Goal: Task Accomplishment & Management: Use online tool/utility

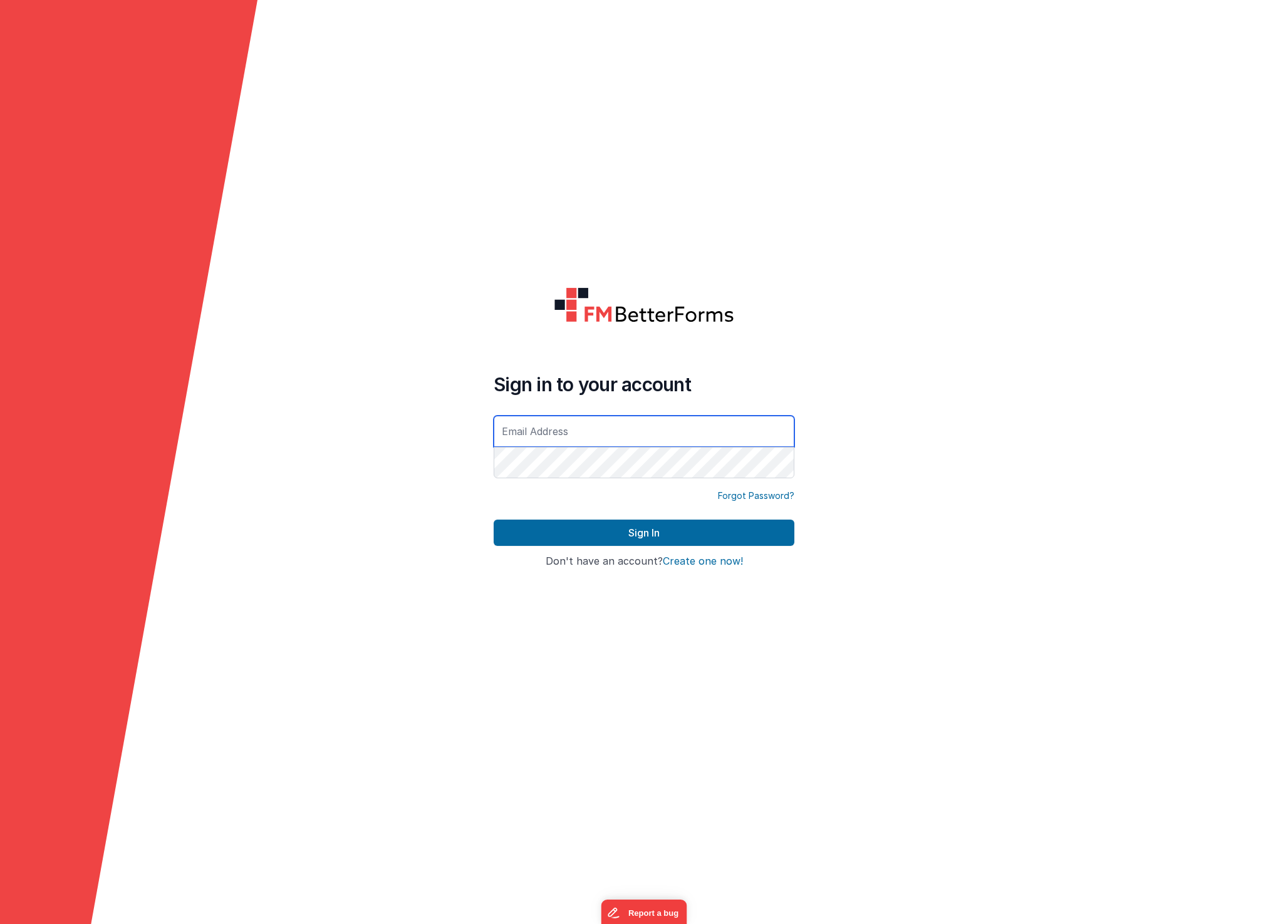
type input "[EMAIL_ADDRESS][DOMAIN_NAME]"
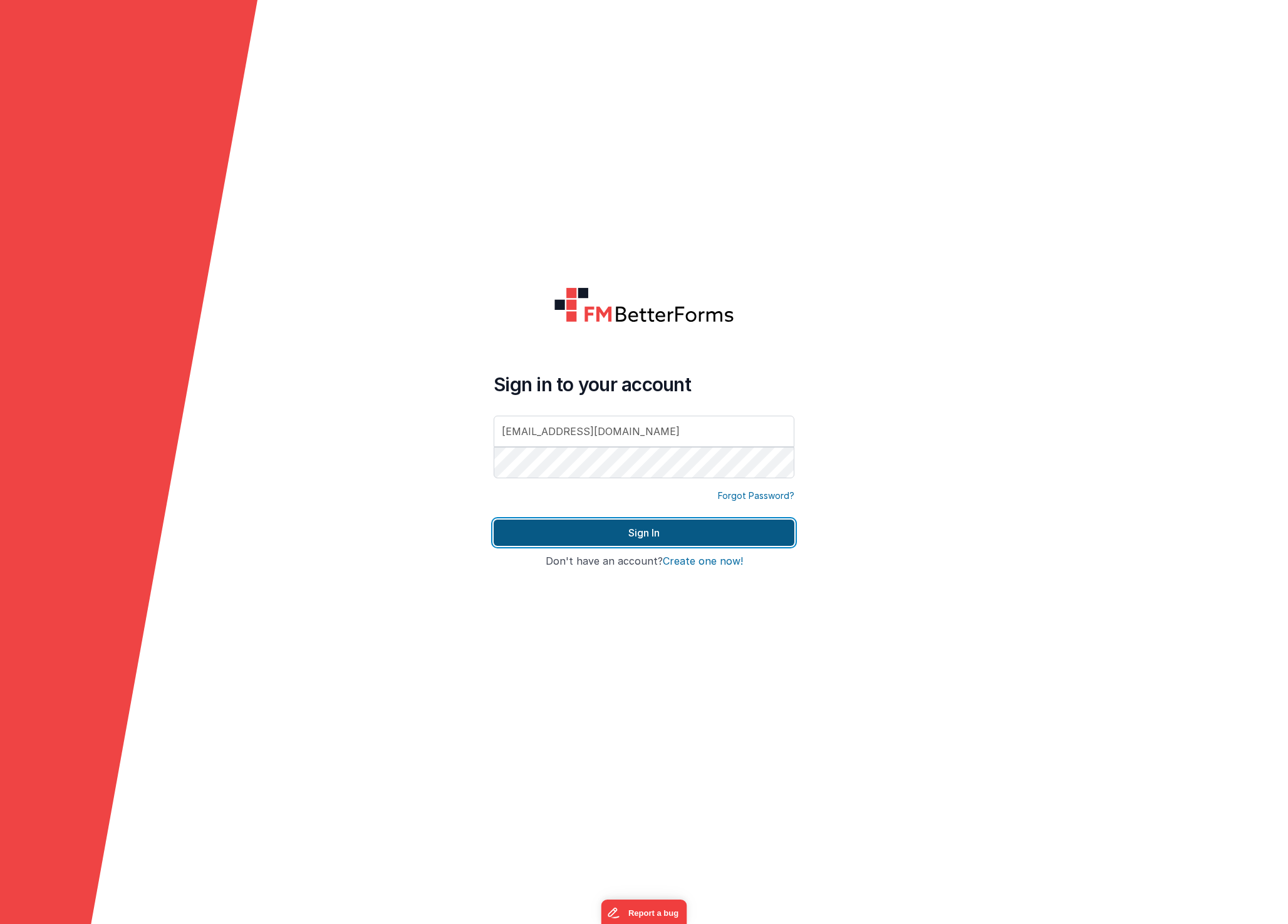
click at [686, 529] on button "Sign In" at bounding box center [644, 532] width 301 height 26
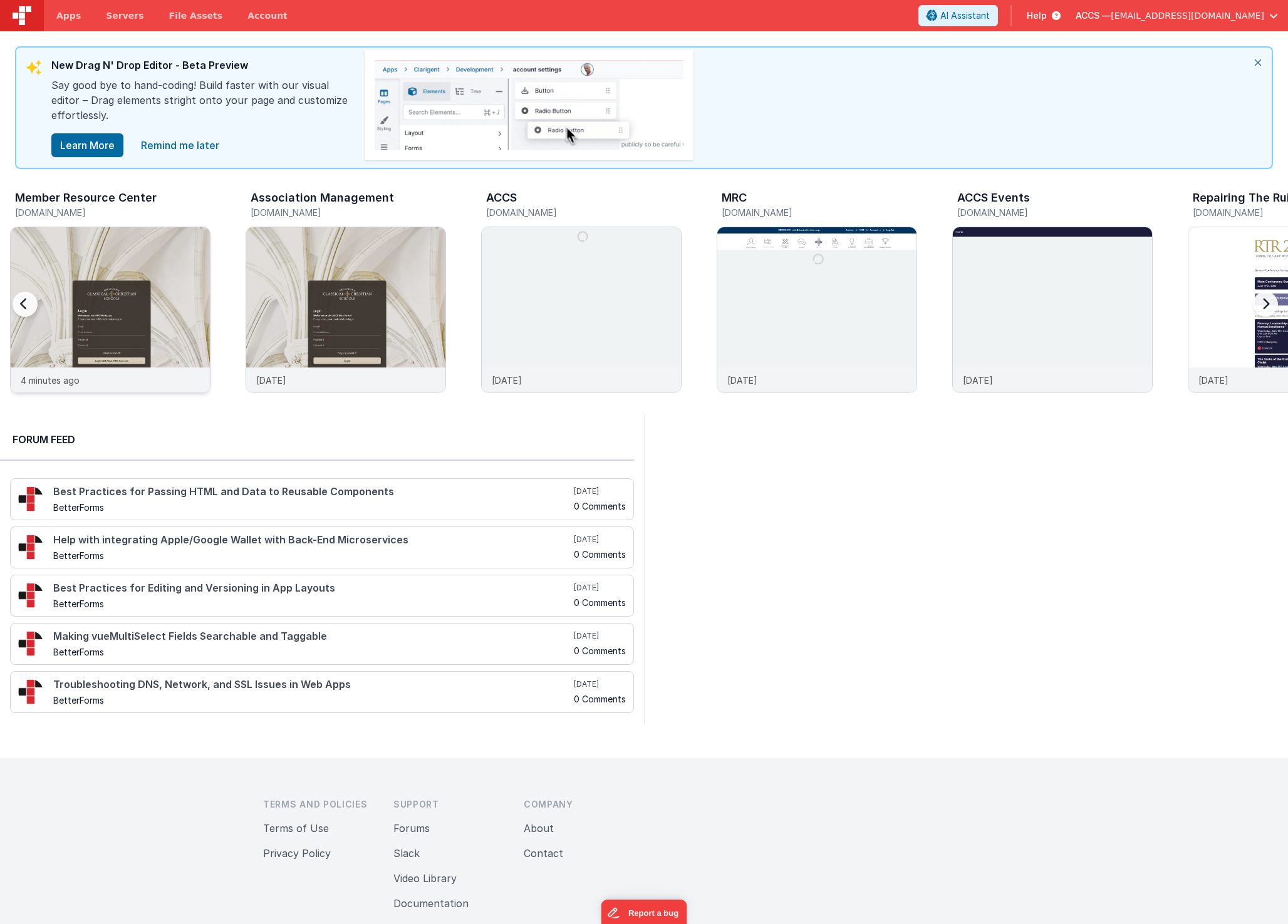
click at [174, 269] on img at bounding box center [110, 326] width 199 height 199
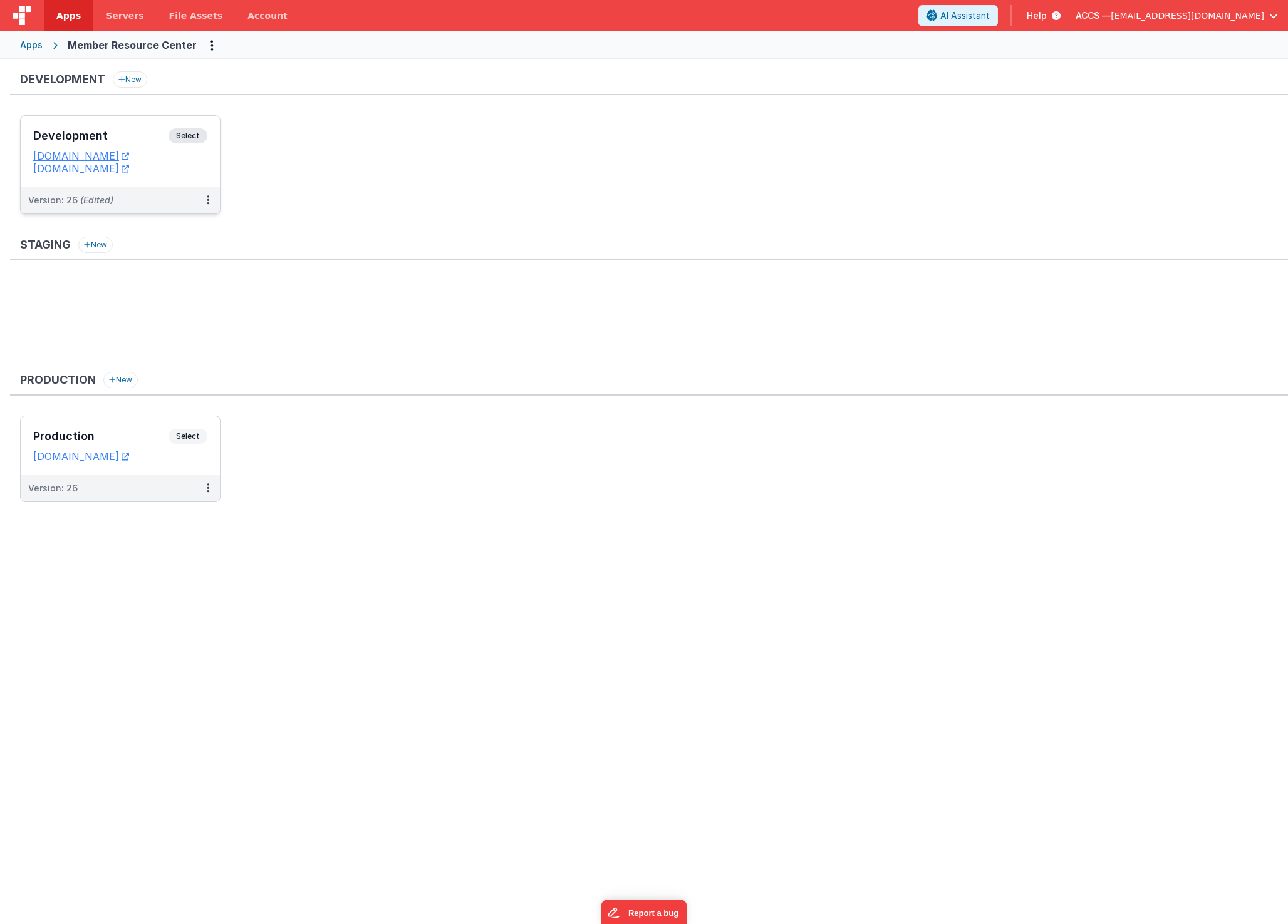
click at [124, 147] on div "Development Select" at bounding box center [120, 139] width 174 height 21
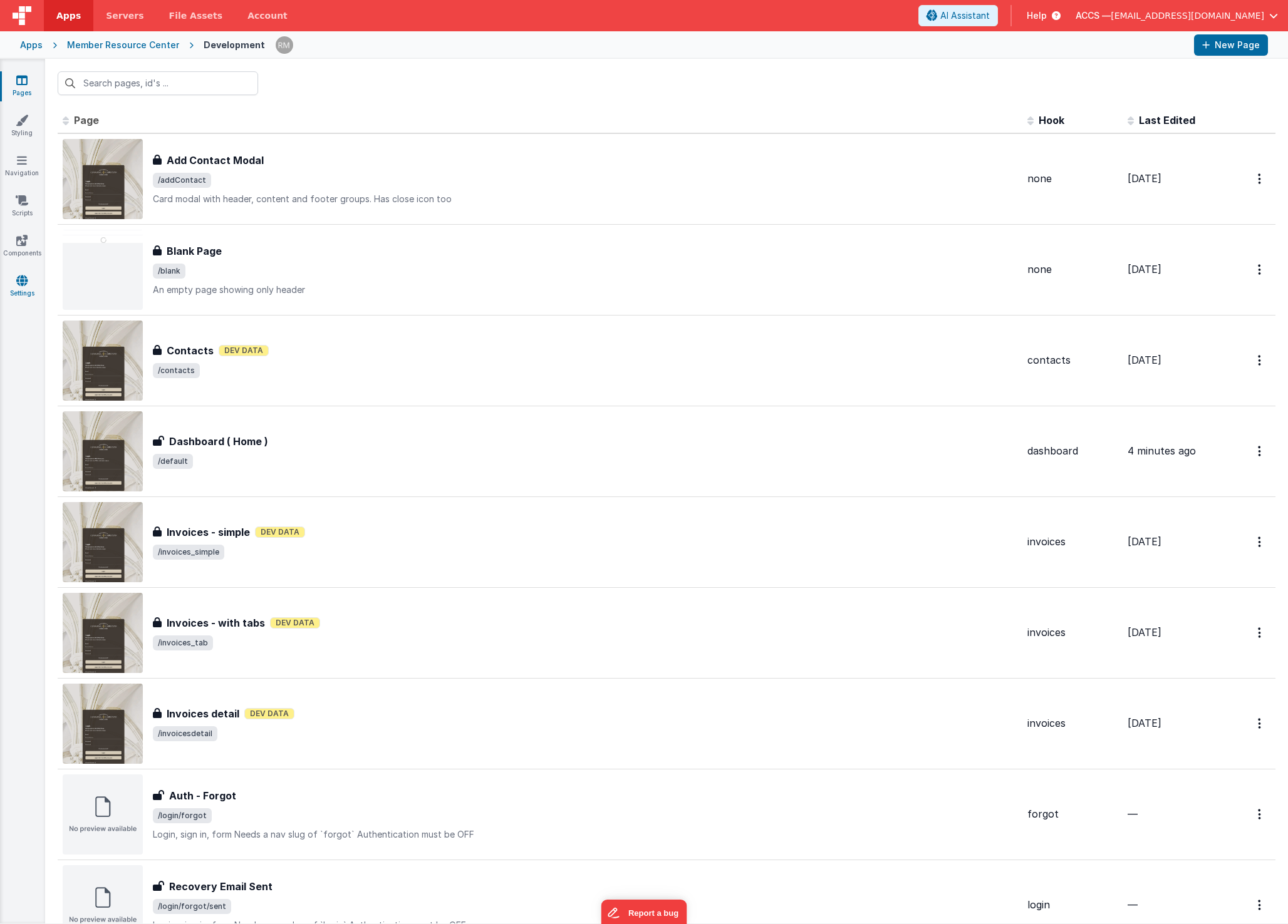
click at [23, 285] on icon at bounding box center [22, 281] width 12 height 13
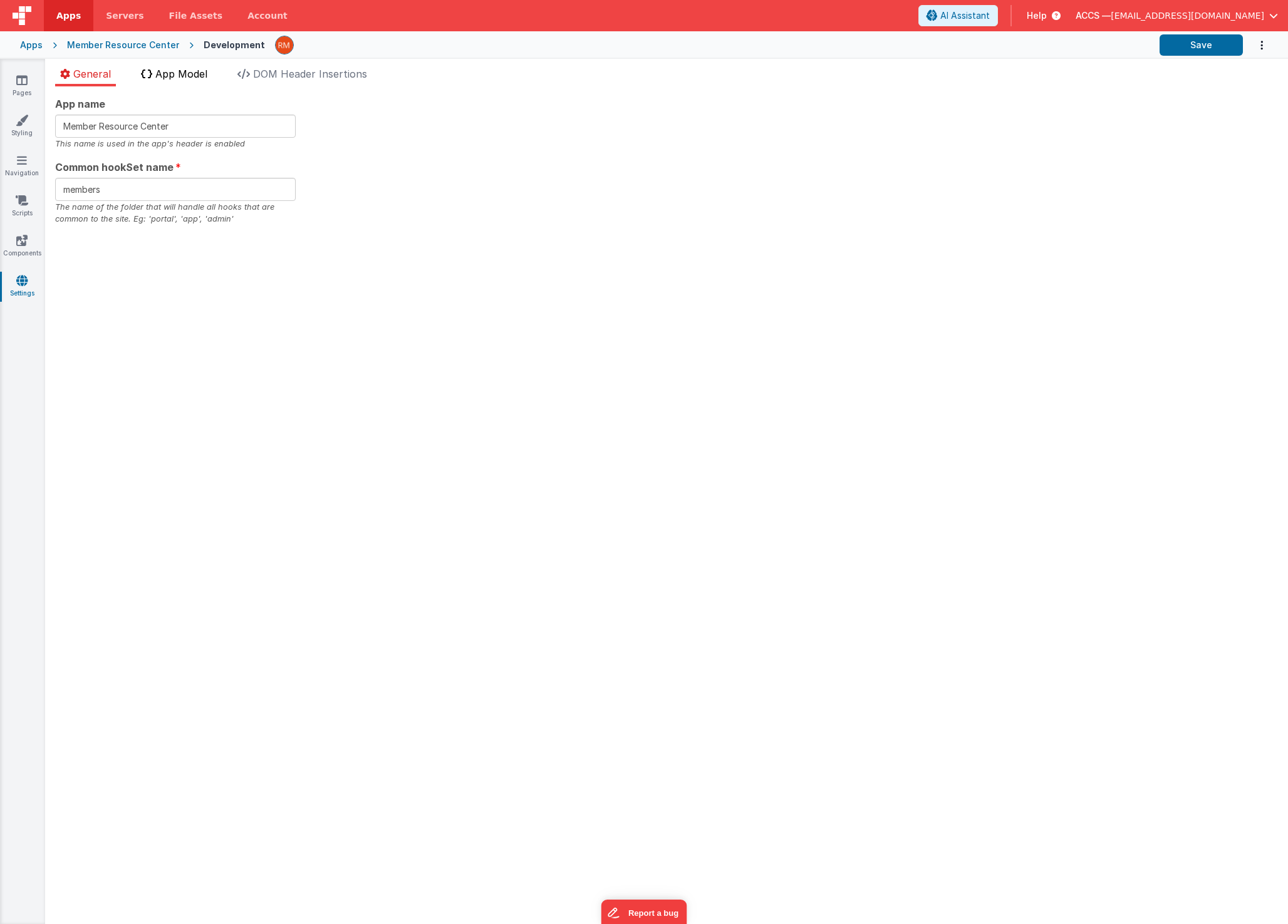
click at [191, 75] on span "App Model" at bounding box center [181, 74] width 52 height 13
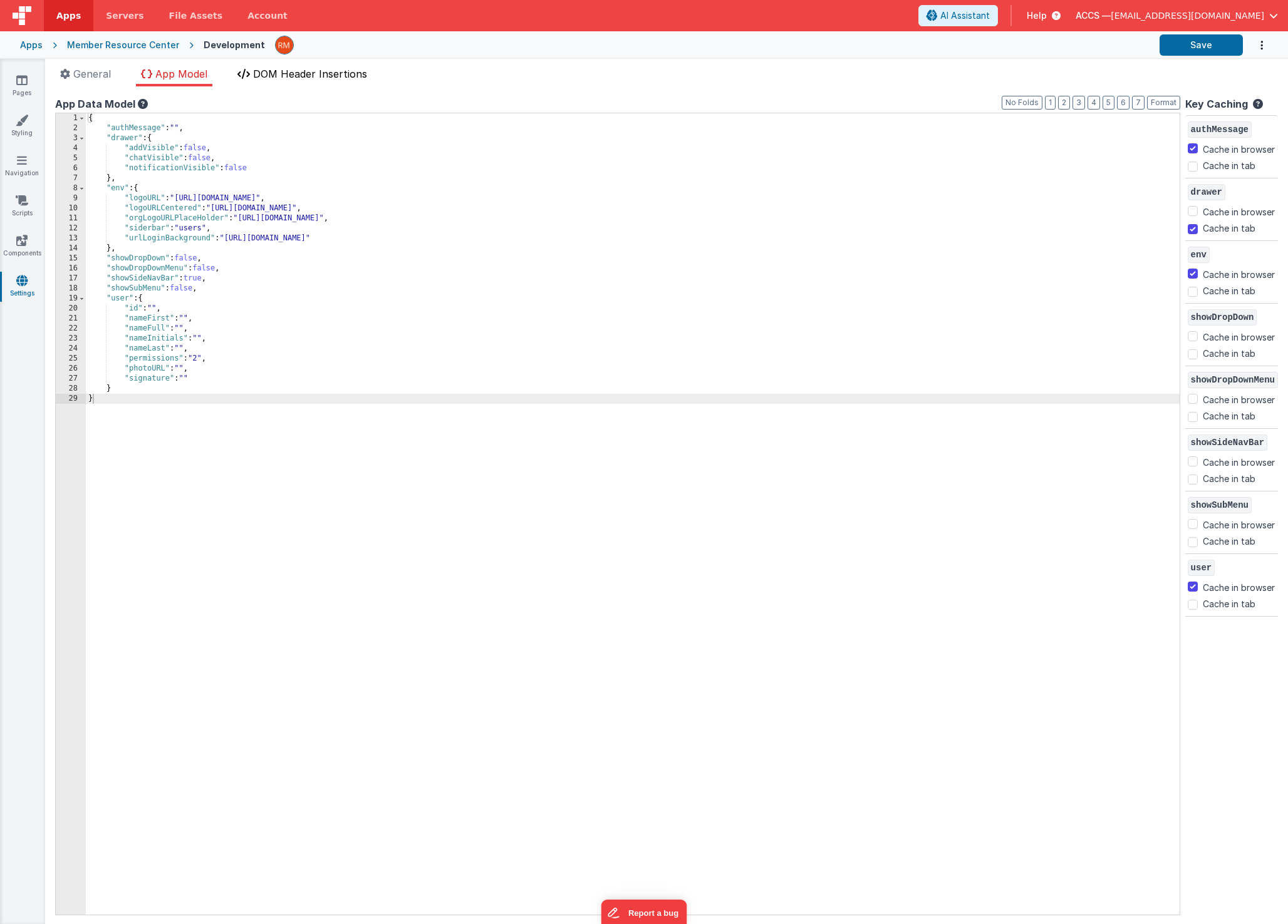
click at [264, 73] on span "DOM Header Insertions" at bounding box center [310, 74] width 114 height 13
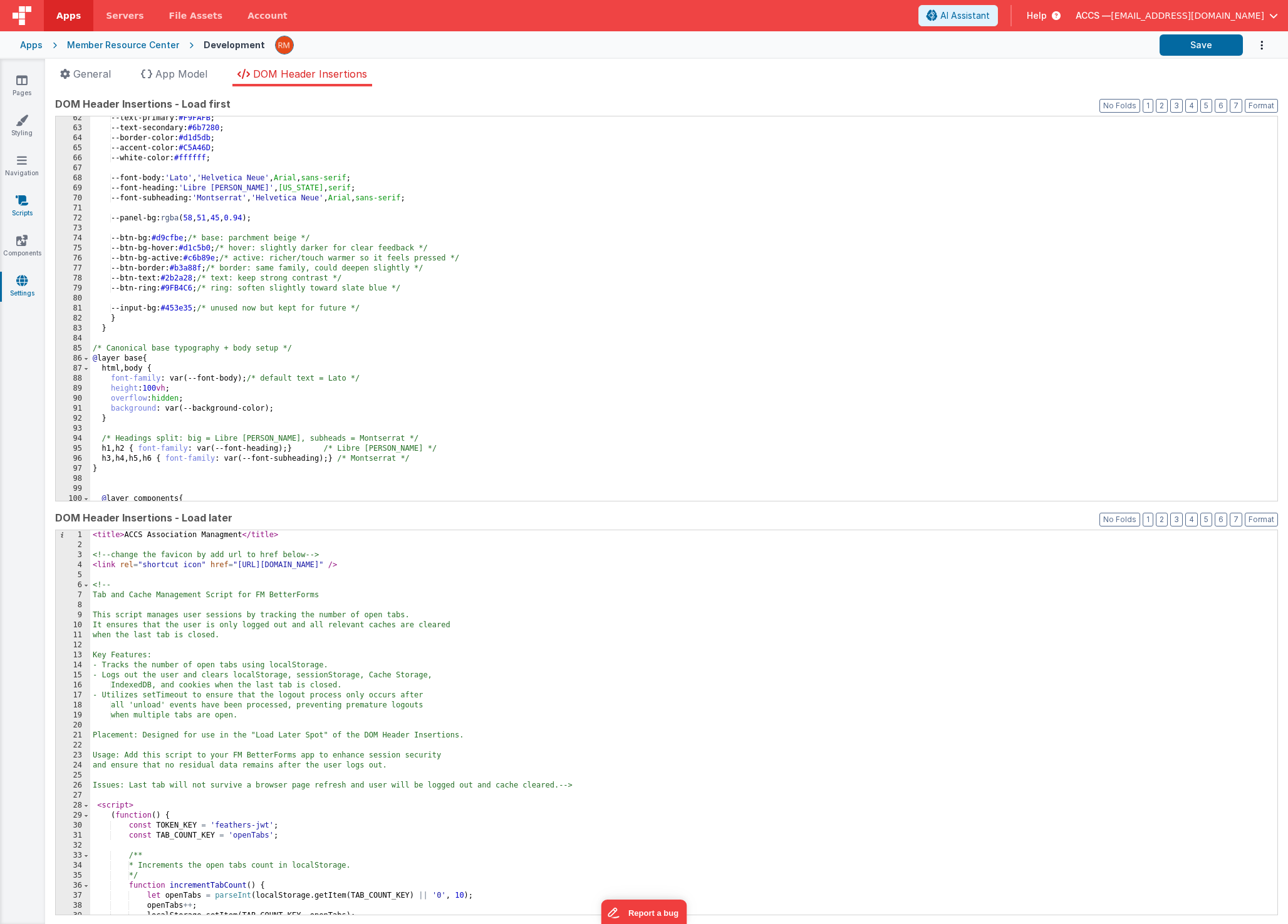
click at [19, 200] on icon at bounding box center [22, 200] width 13 height 13
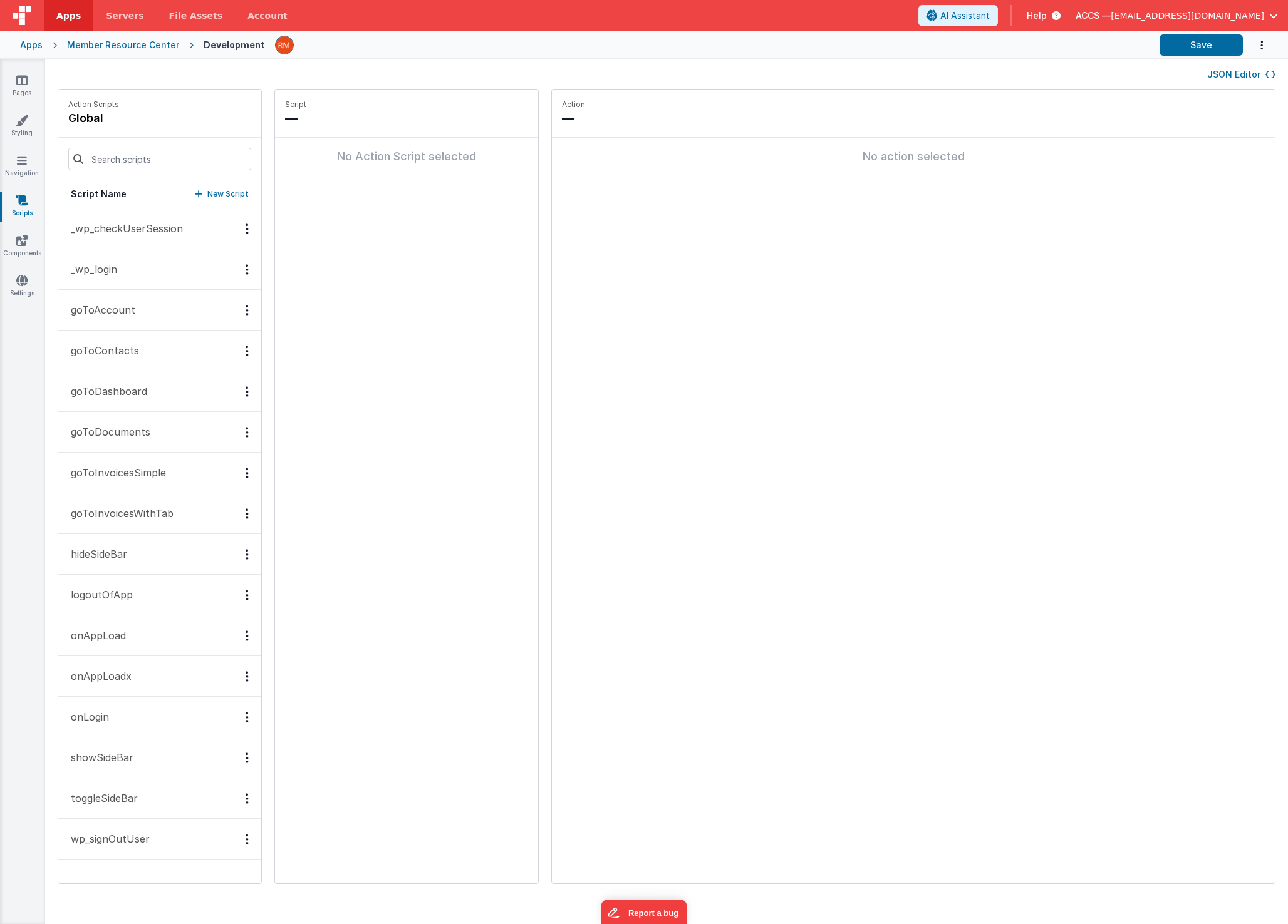
click at [161, 234] on p "_wp_checkUserSession" at bounding box center [123, 228] width 120 height 15
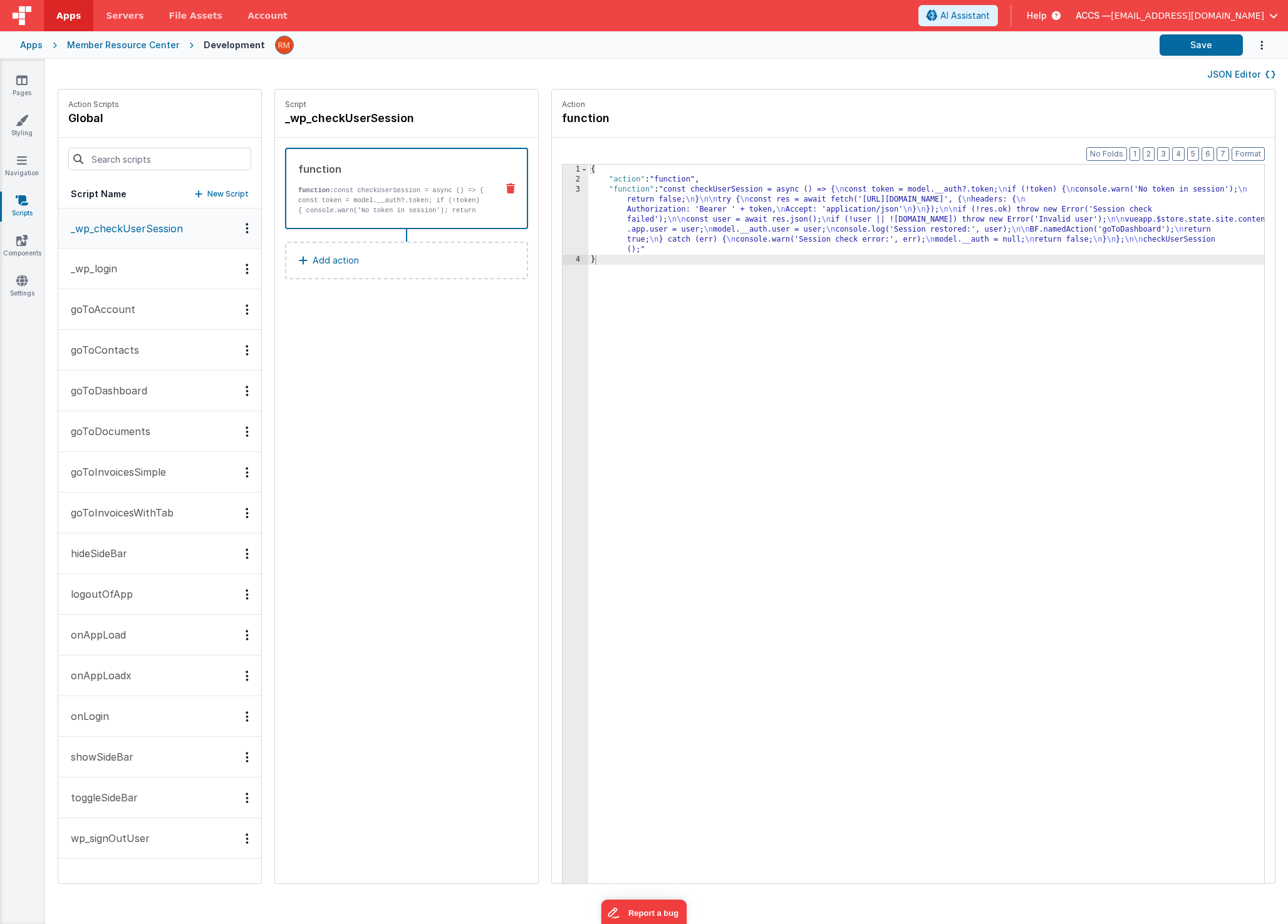
click at [154, 269] on button "_wp_login" at bounding box center [159, 269] width 203 height 41
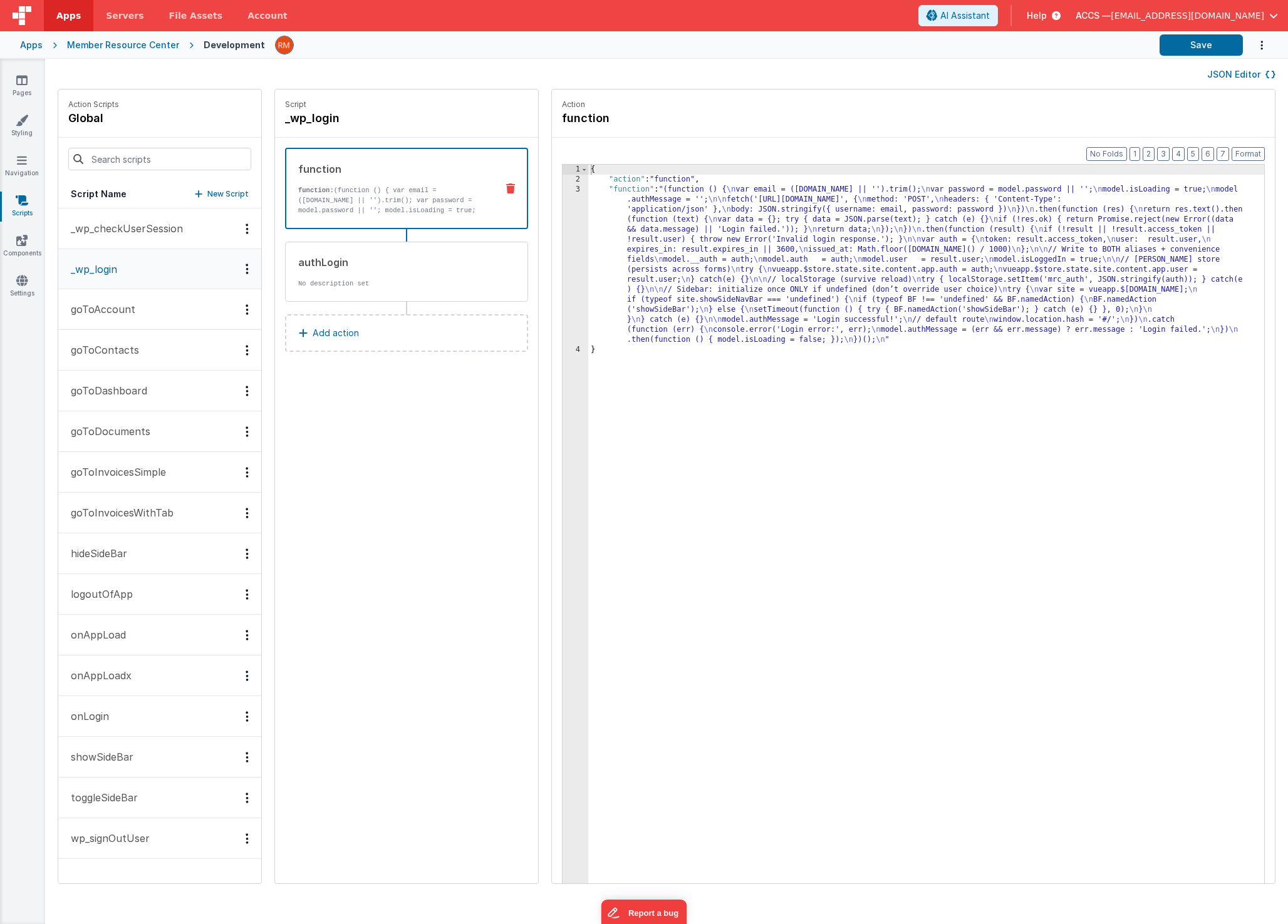
click at [147, 303] on button "goToAccount" at bounding box center [159, 310] width 203 height 41
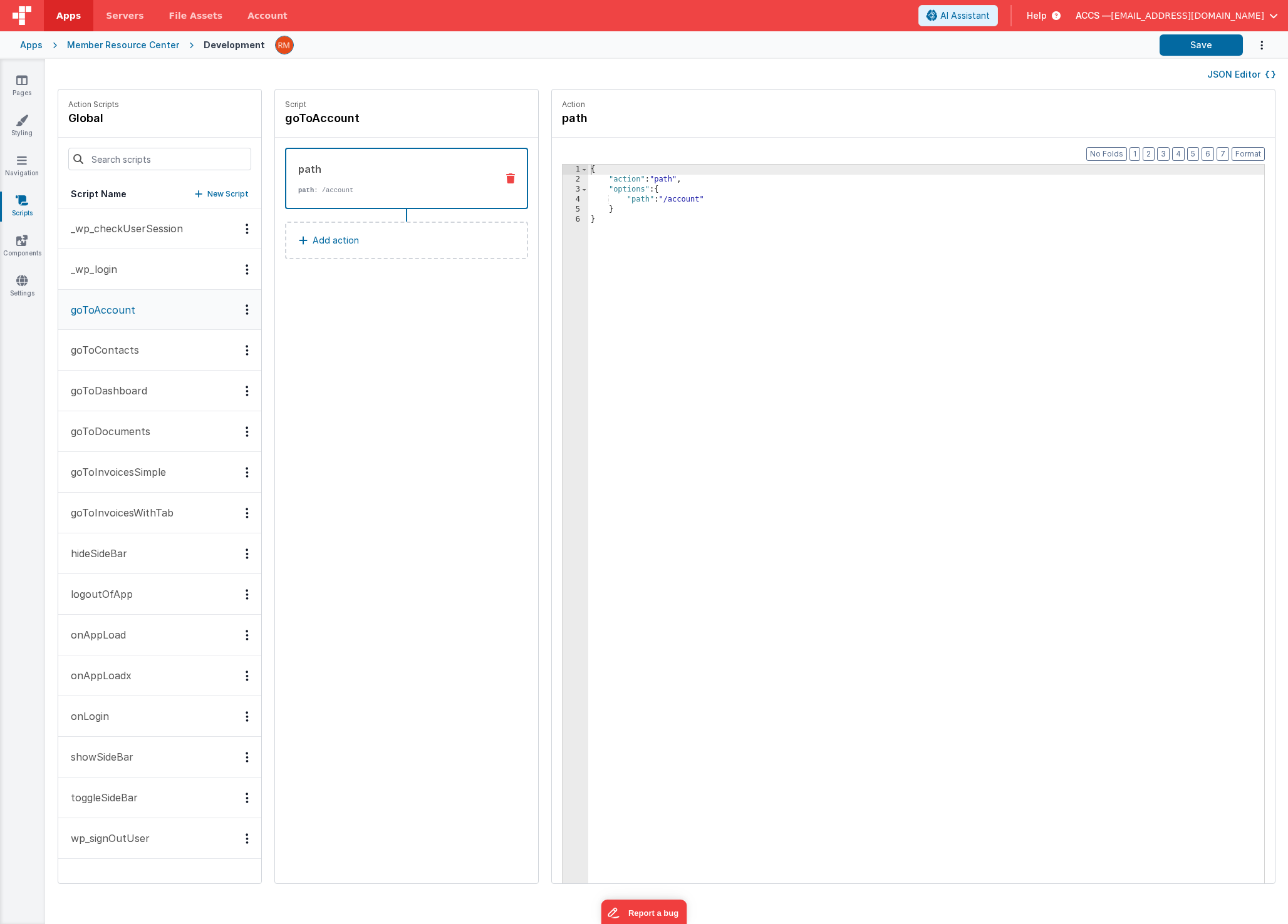
click at [140, 354] on button "goToContacts" at bounding box center [159, 351] width 203 height 41
click at [141, 404] on button "goToDashboard" at bounding box center [159, 391] width 203 height 41
click at [147, 433] on p "goToDocuments" at bounding box center [107, 431] width 87 height 15
click at [129, 483] on button "goToInvoicesSimple" at bounding box center [159, 473] width 203 height 41
click at [131, 513] on p "goToInvoicesWithTab" at bounding box center [118, 513] width 110 height 15
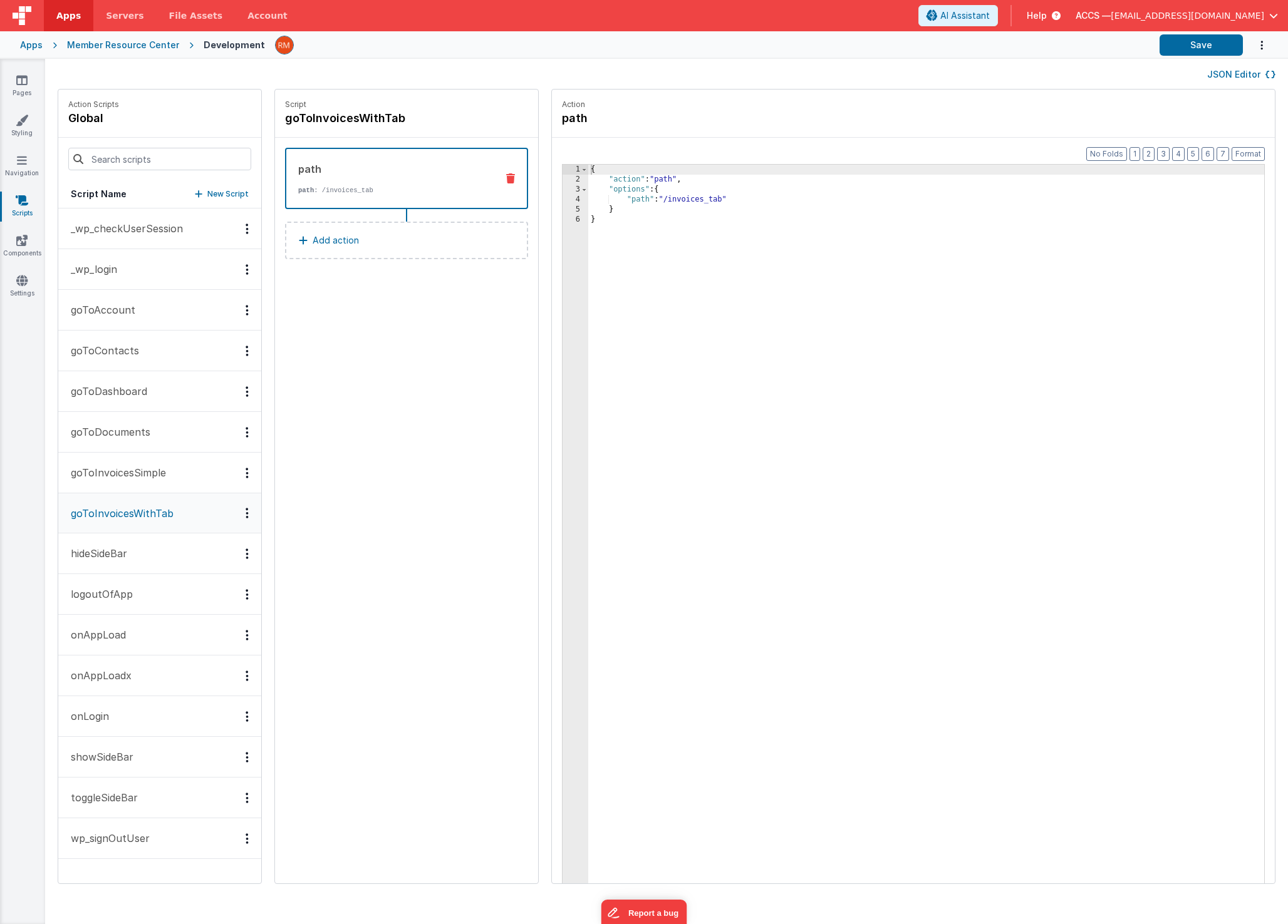
click at [93, 263] on p "_wp_login" at bounding box center [90, 269] width 54 height 15
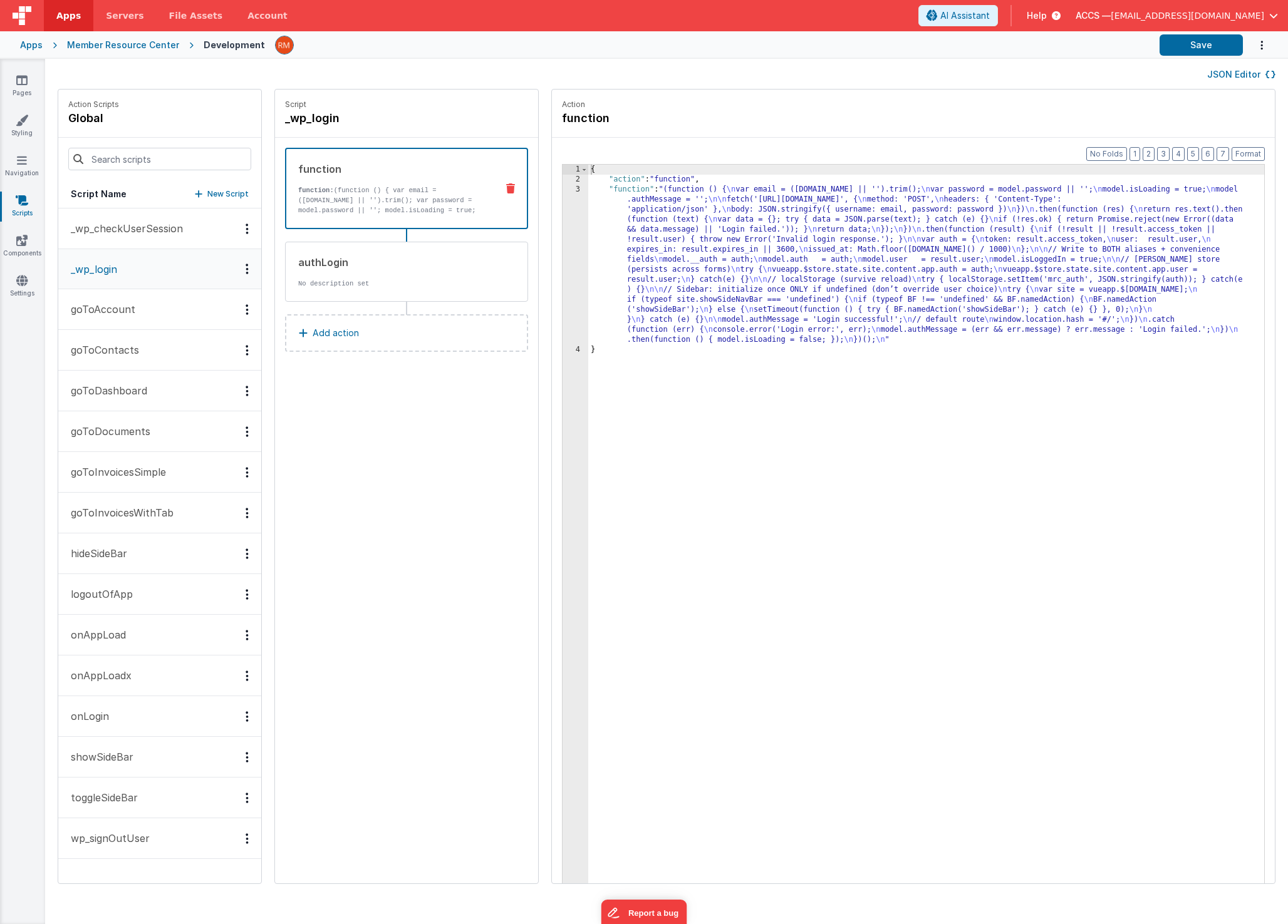
click at [588, 187] on div "{ "action" : "function" , "function" : "(function () { \n var email = ([DOMAIN_…" at bounding box center [945, 553] width 713 height 777
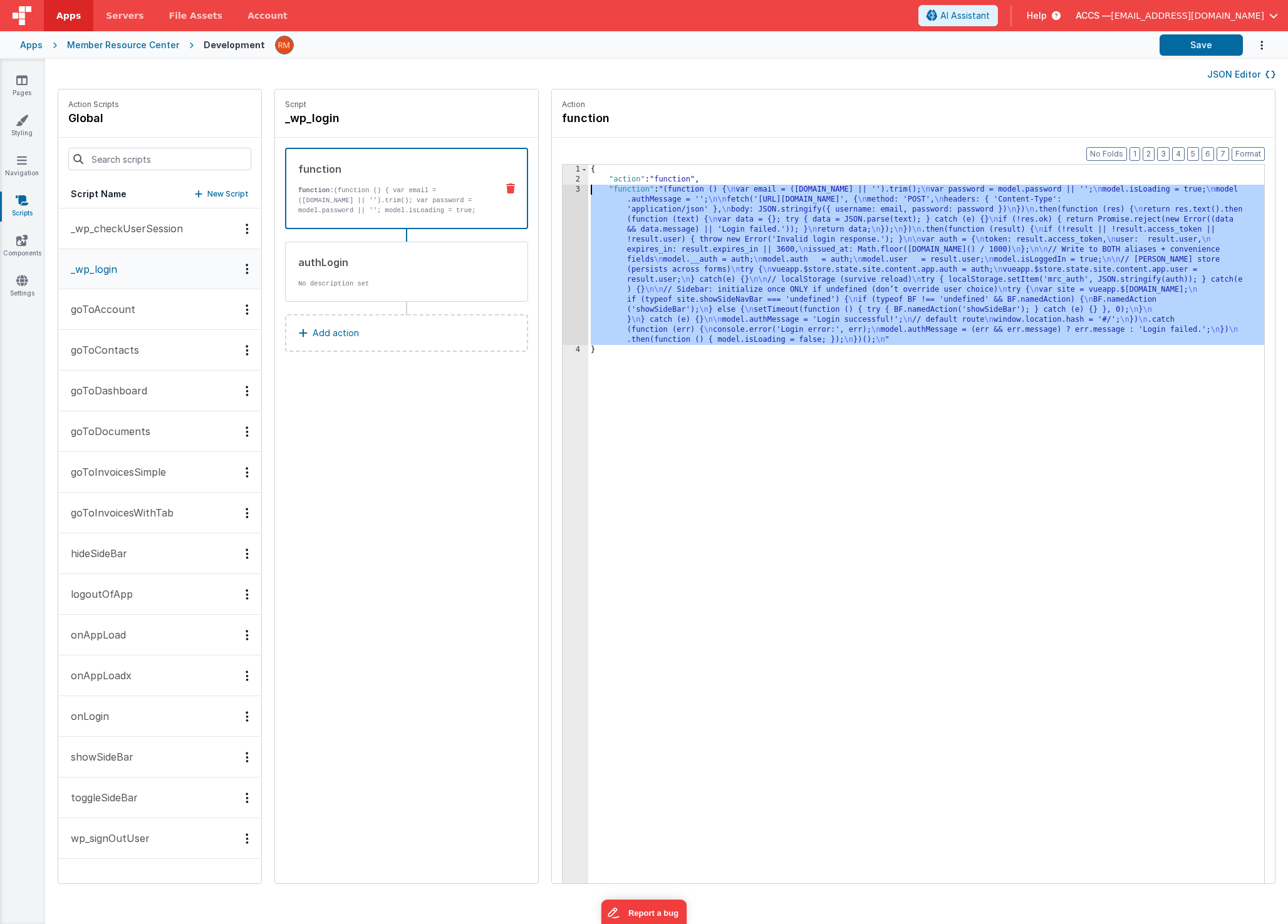
click at [563, 188] on div "3" at bounding box center [576, 265] width 26 height 161
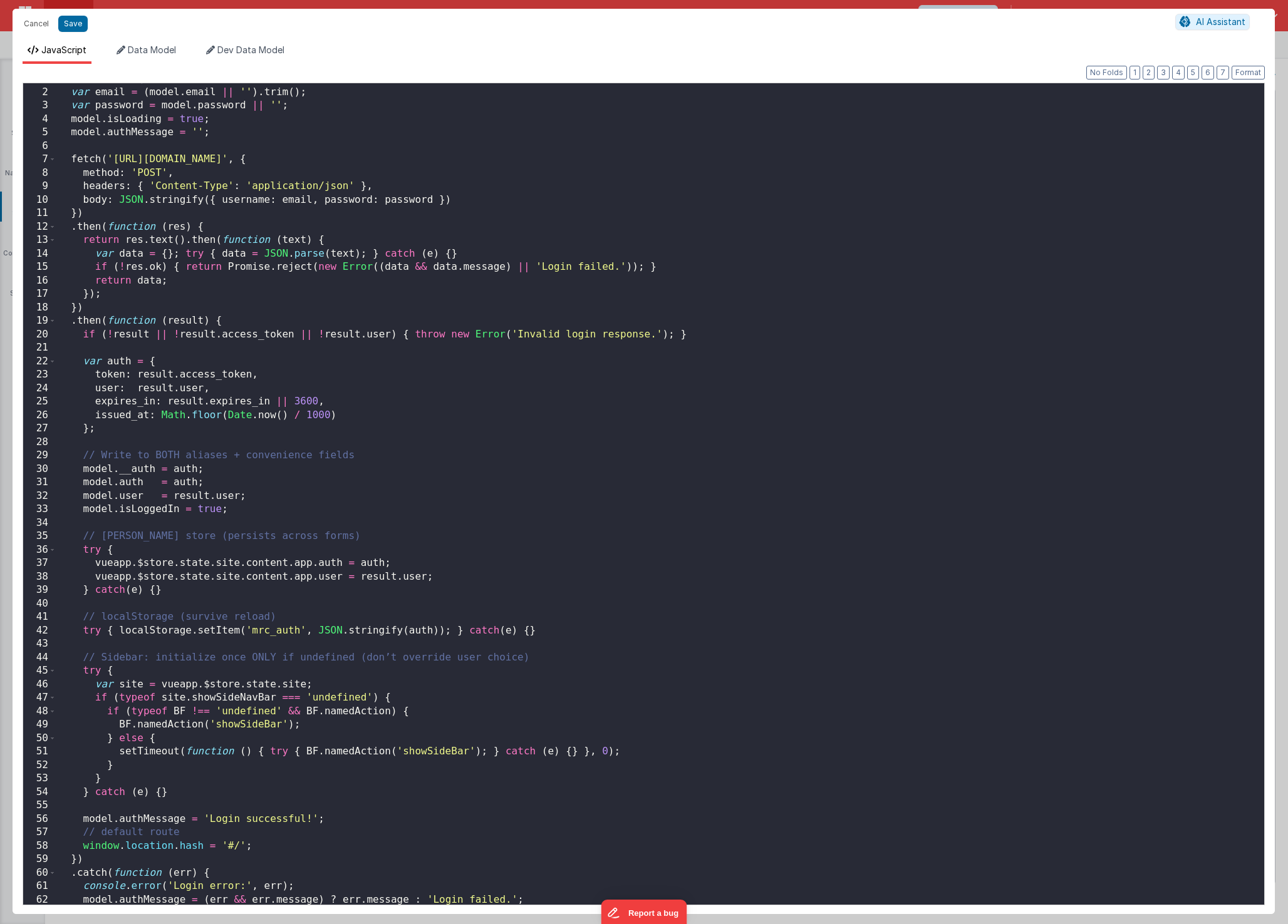
scroll to position [67, 0]
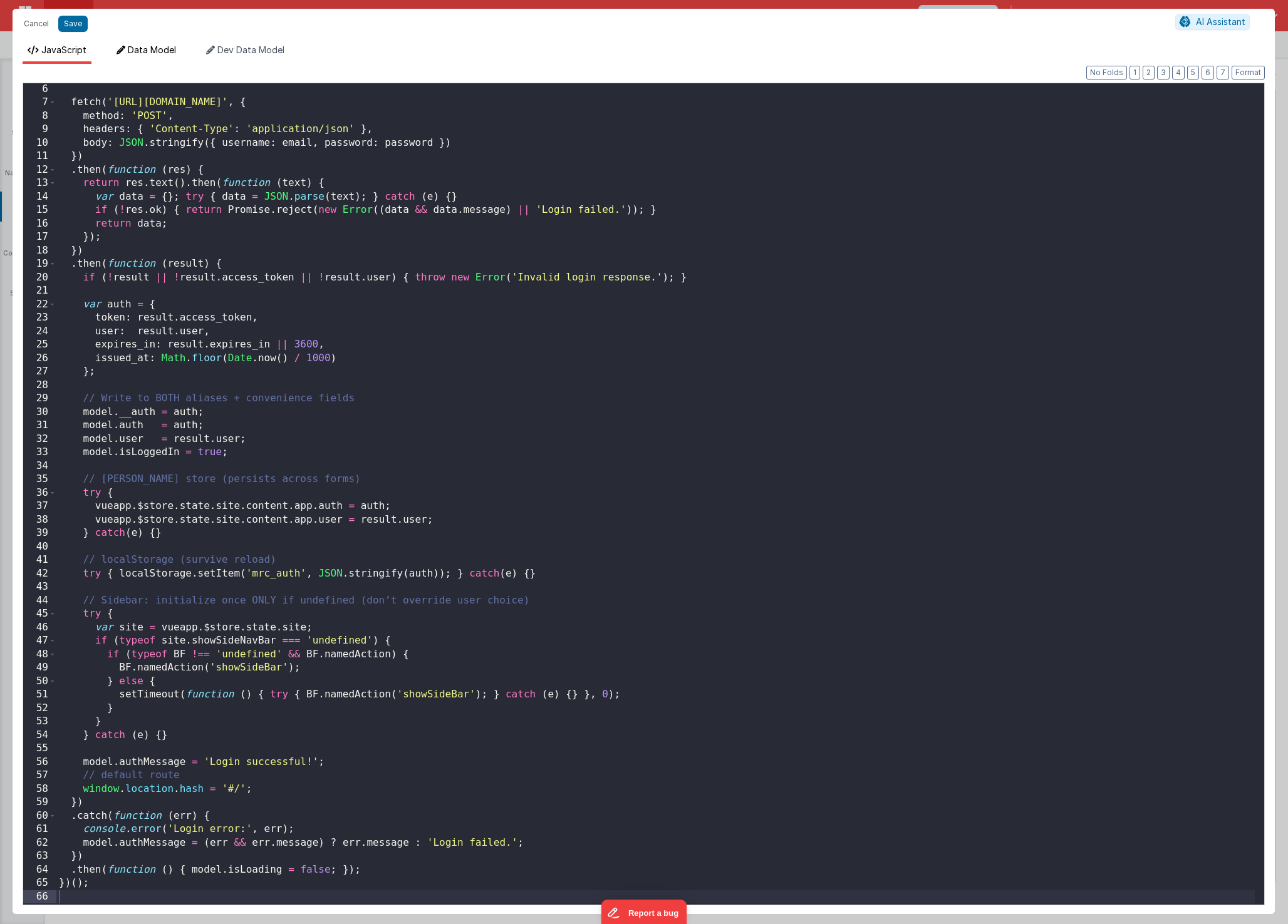
click at [176, 54] on span "Data Model" at bounding box center [152, 49] width 48 height 11
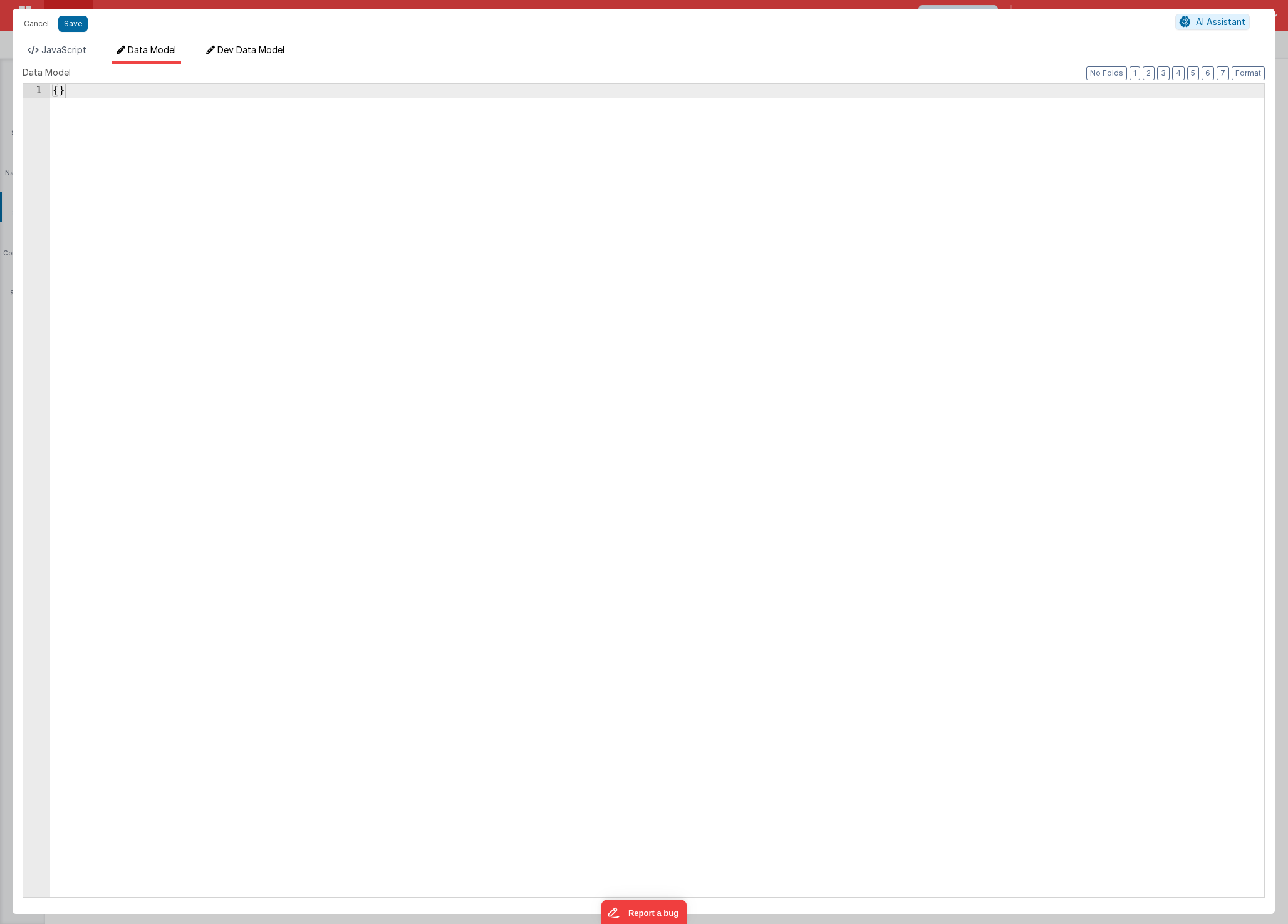
click at [237, 49] on span "Dev Data Model" at bounding box center [251, 49] width 67 height 11
click at [50, 23] on button "Cancel" at bounding box center [36, 23] width 38 height 17
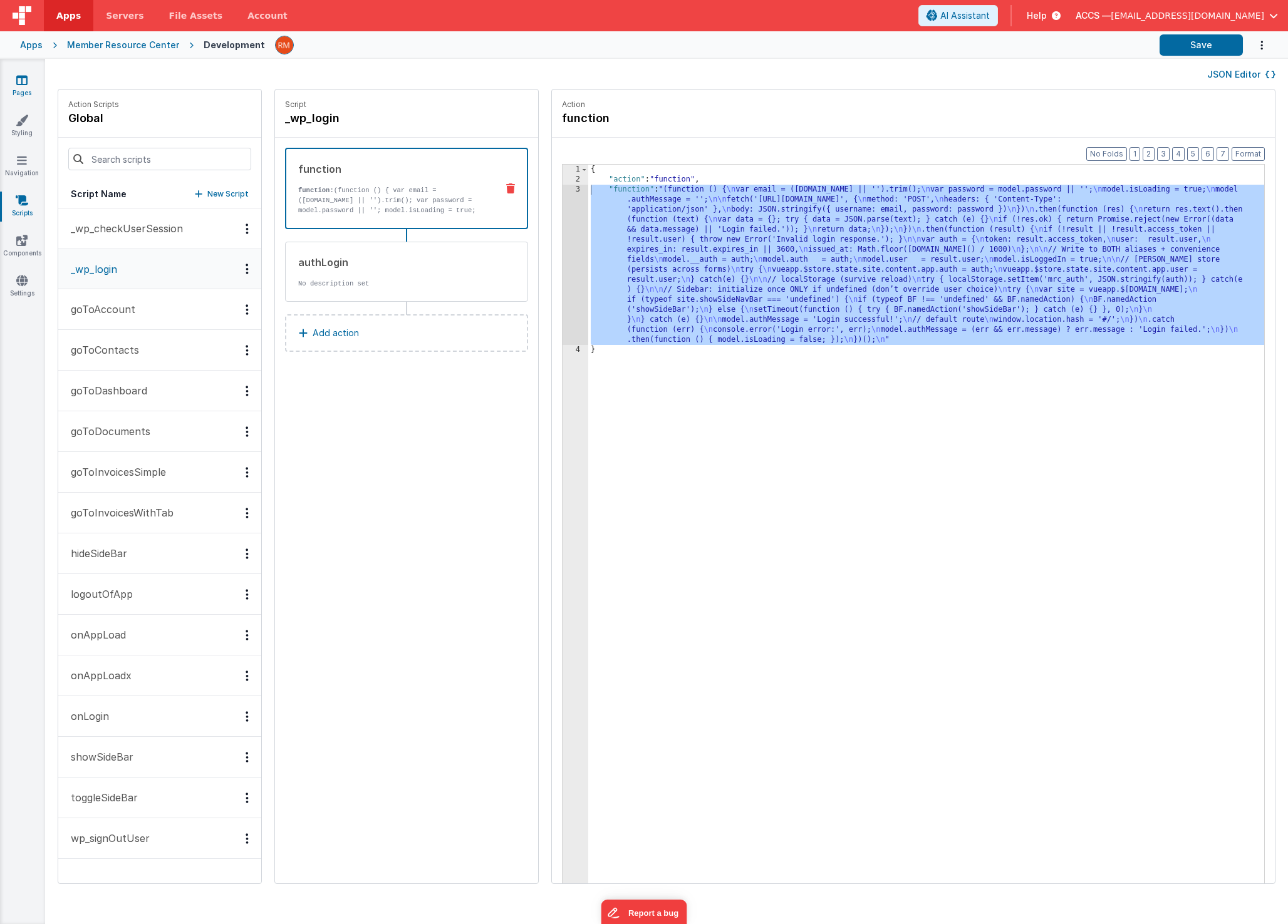
click at [29, 85] on link "Pages" at bounding box center [22, 86] width 45 height 25
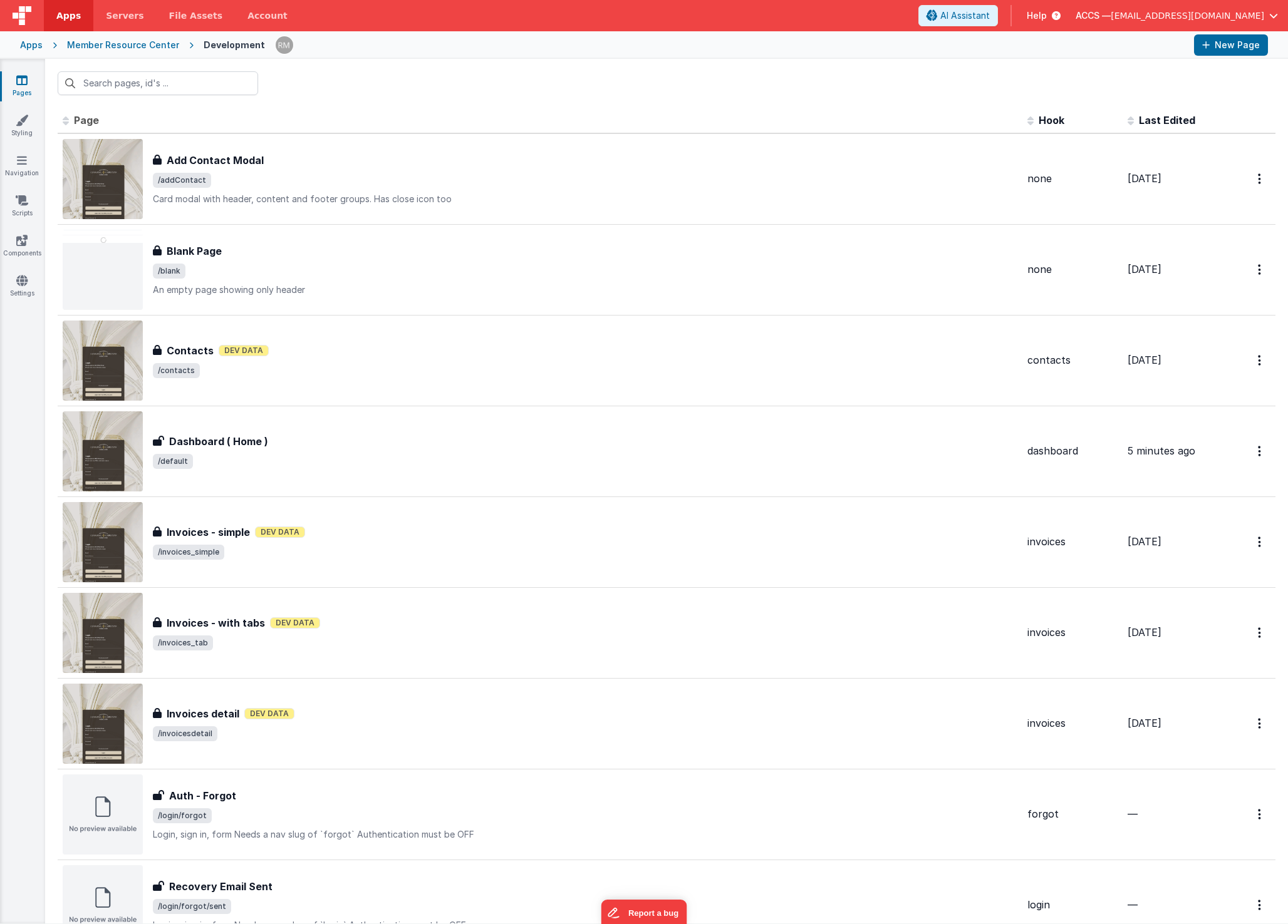
click at [1148, 104] on div at bounding box center [666, 83] width 1243 height 49
click at [1146, 115] on span "Last Edited" at bounding box center [1167, 120] width 56 height 13
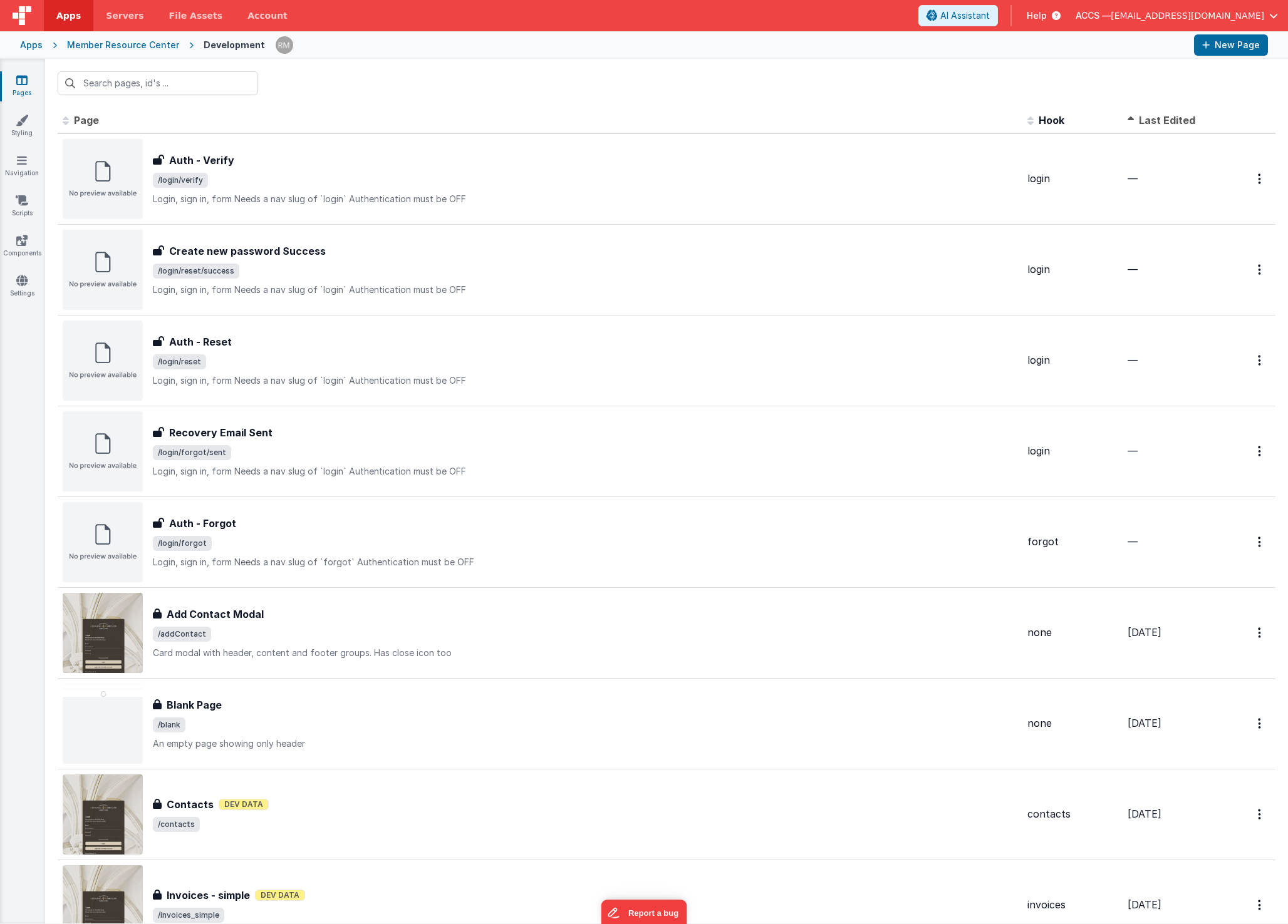
click at [1146, 115] on span "Last Edited" at bounding box center [1167, 120] width 56 height 13
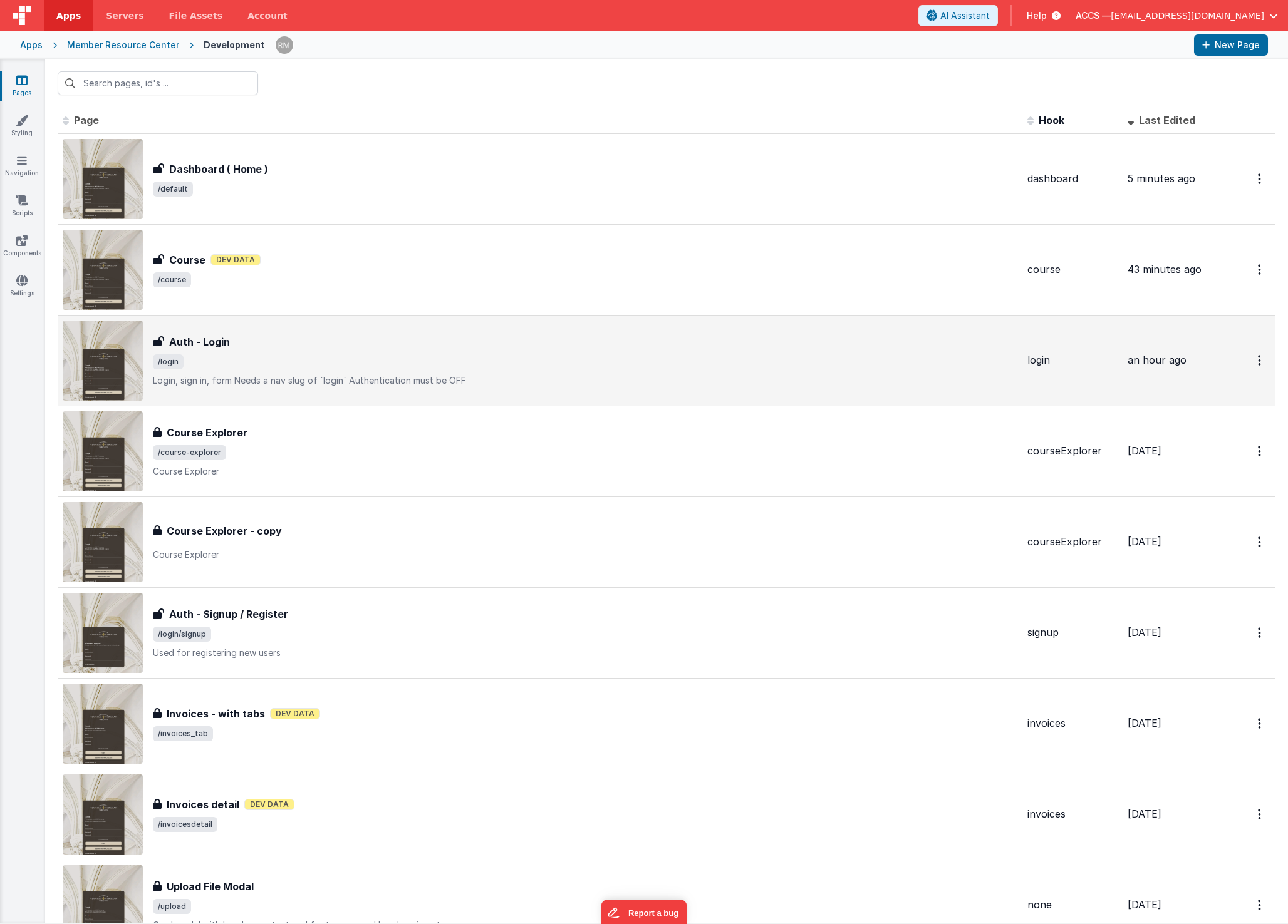
click at [360, 374] on p "Login, sign in, formNeeds a nav slug of `login`Authentication must be OFF" at bounding box center [585, 381] width 865 height 13
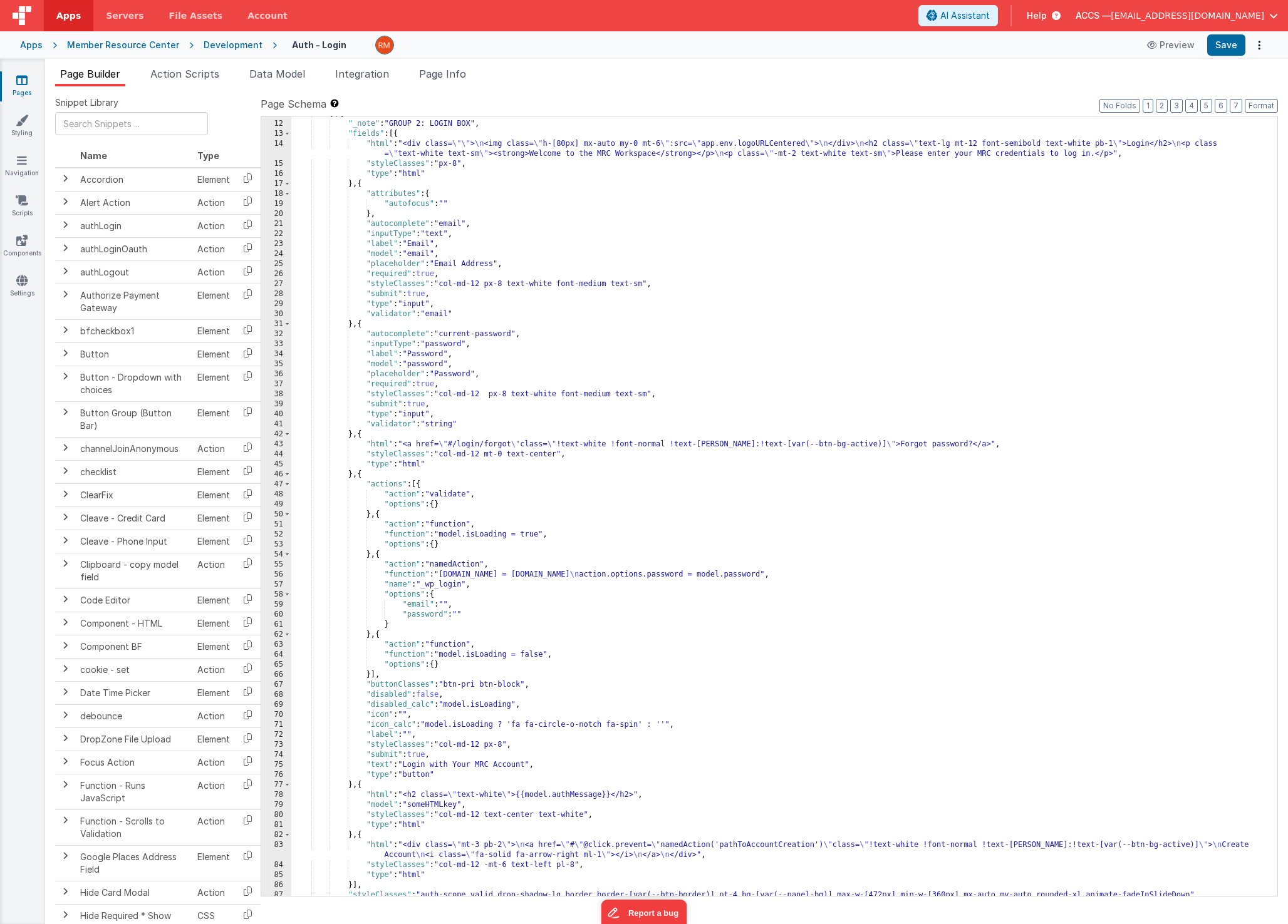
scroll to position [142, 0]
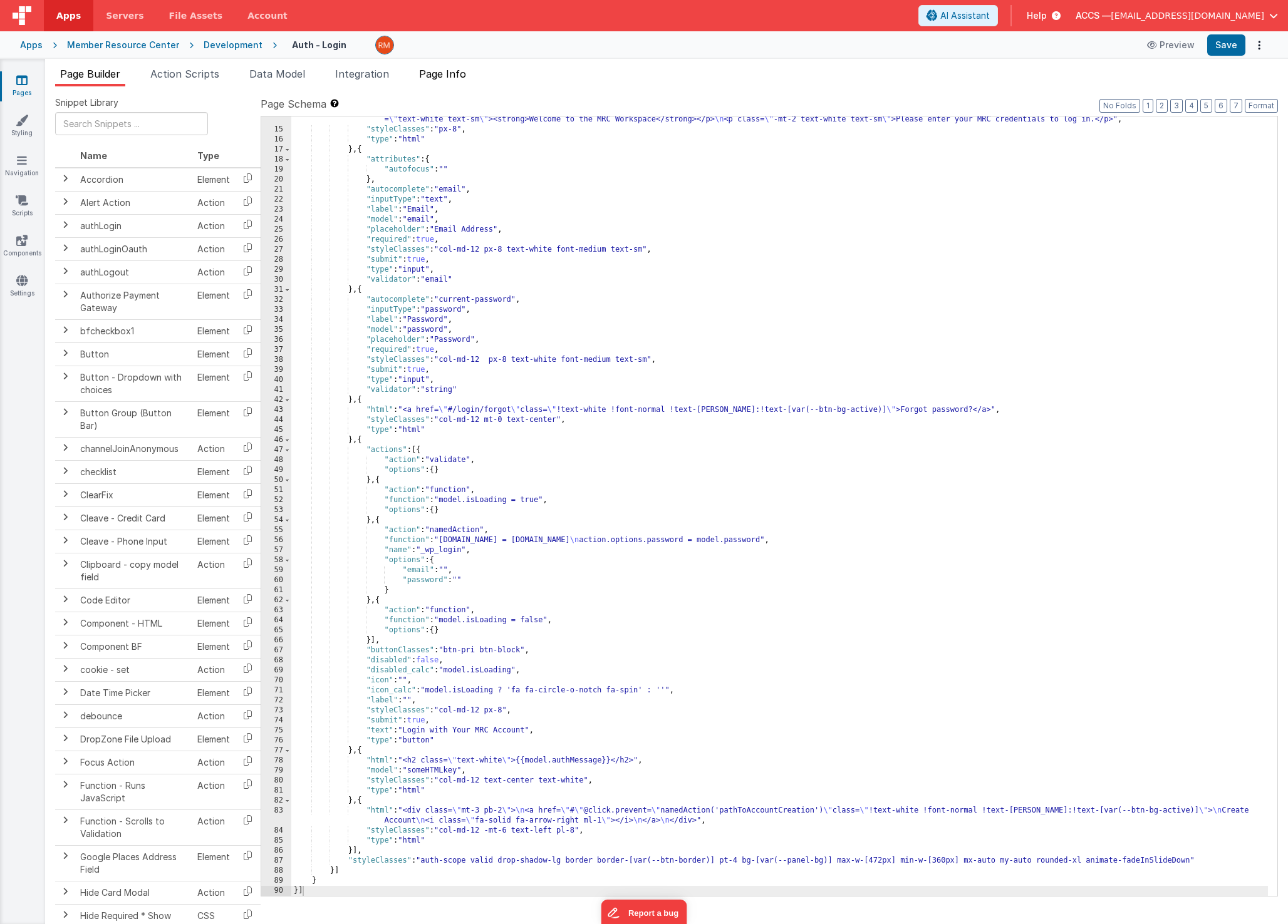
click at [455, 73] on span "Page Info" at bounding box center [442, 74] width 47 height 13
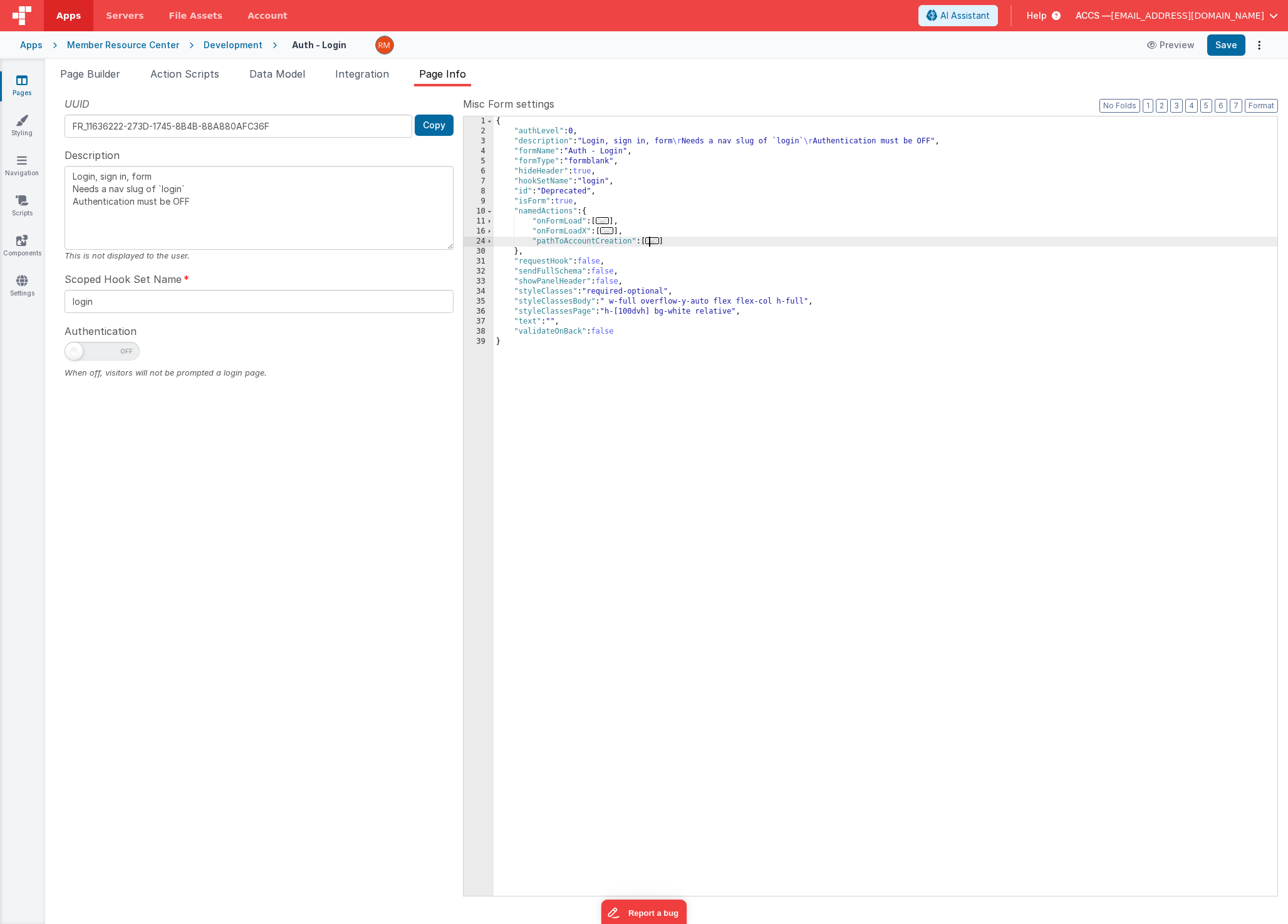
click at [659, 243] on span "..." at bounding box center [652, 241] width 14 height 7
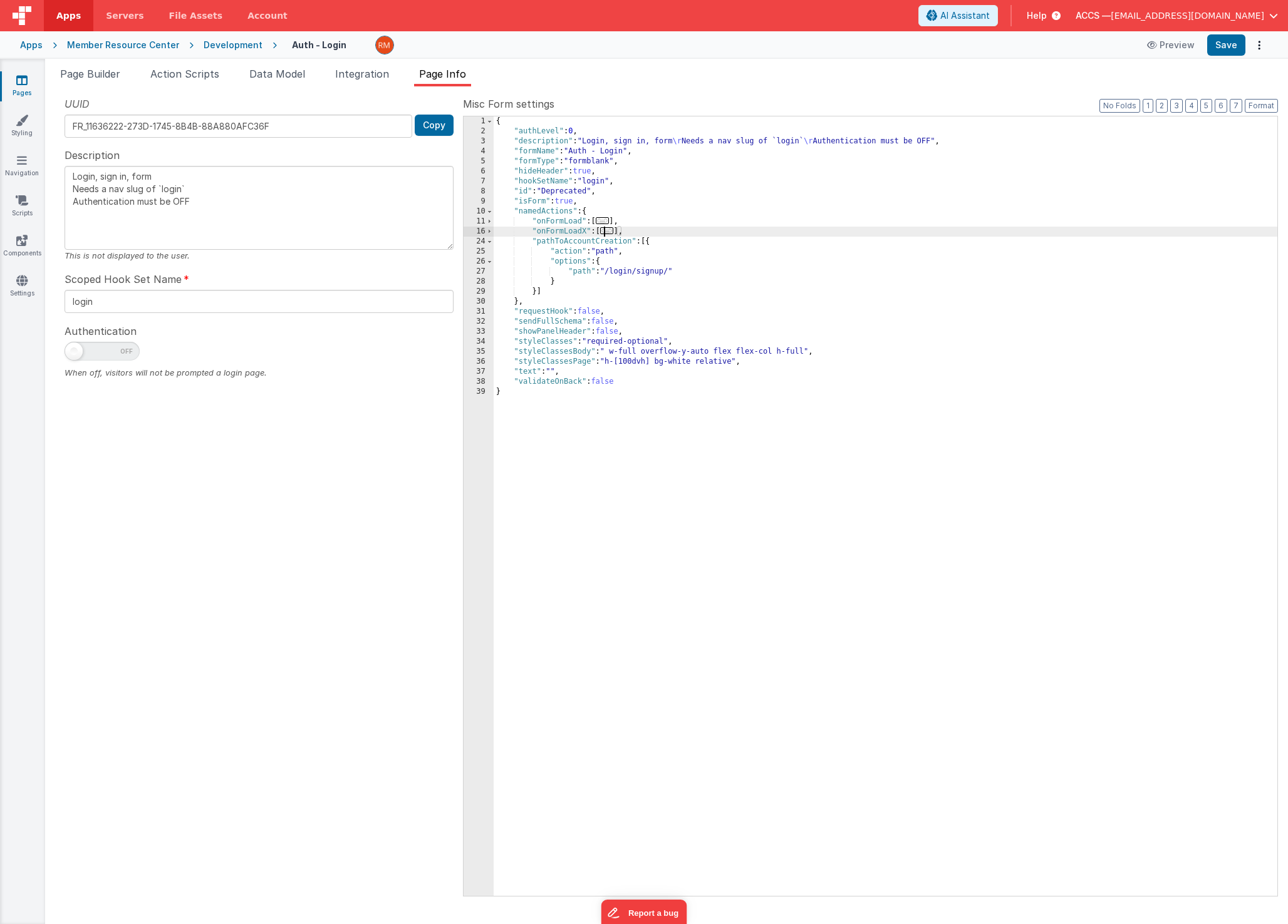
click at [604, 230] on span "..." at bounding box center [608, 230] width 14 height 7
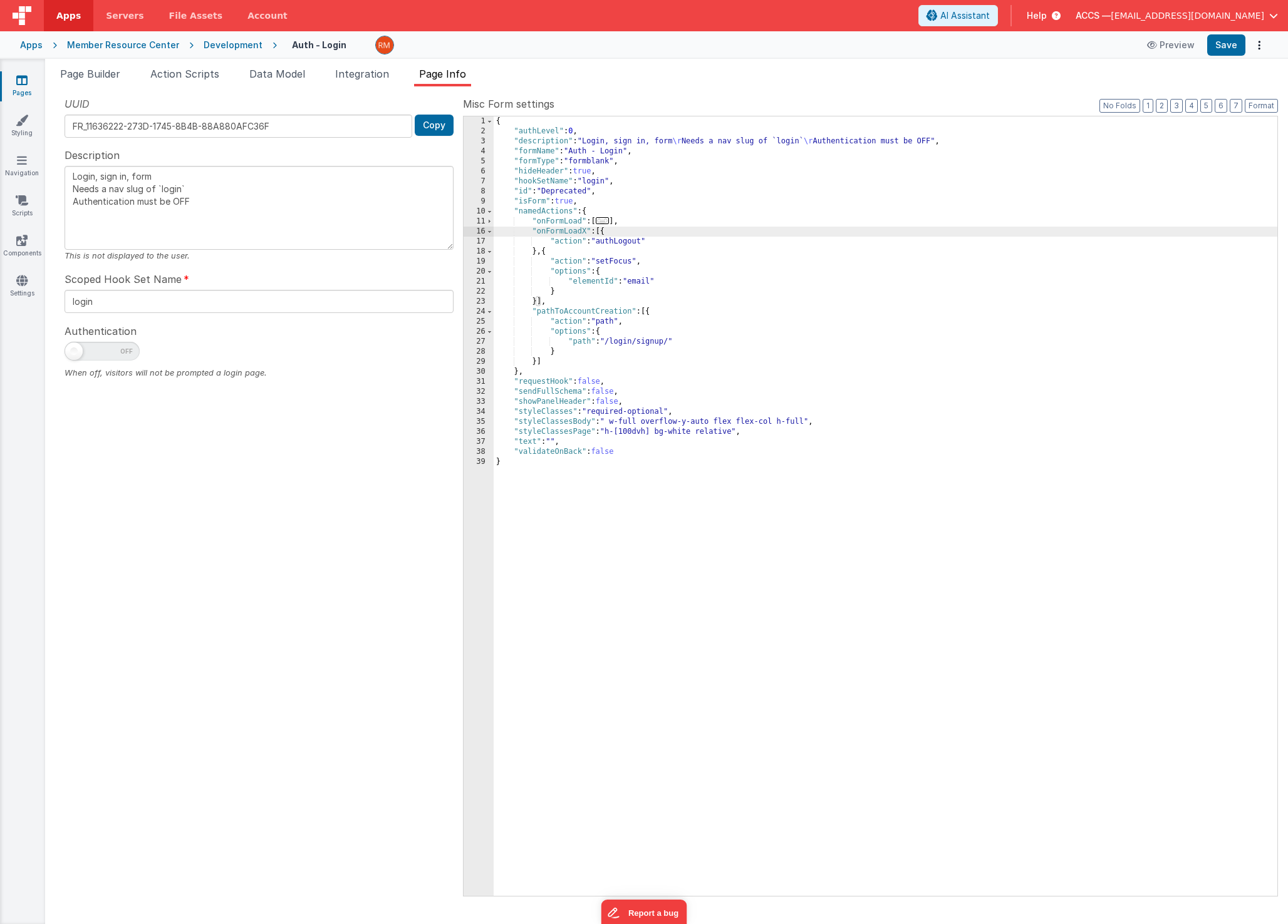
click at [604, 230] on div "{ "authLevel" : 0 , "description" : "Login, sign in, form \r Needs a nav slug o…" at bounding box center [885, 516] width 784 height 800
click at [609, 222] on span "..." at bounding box center [603, 221] width 14 height 7
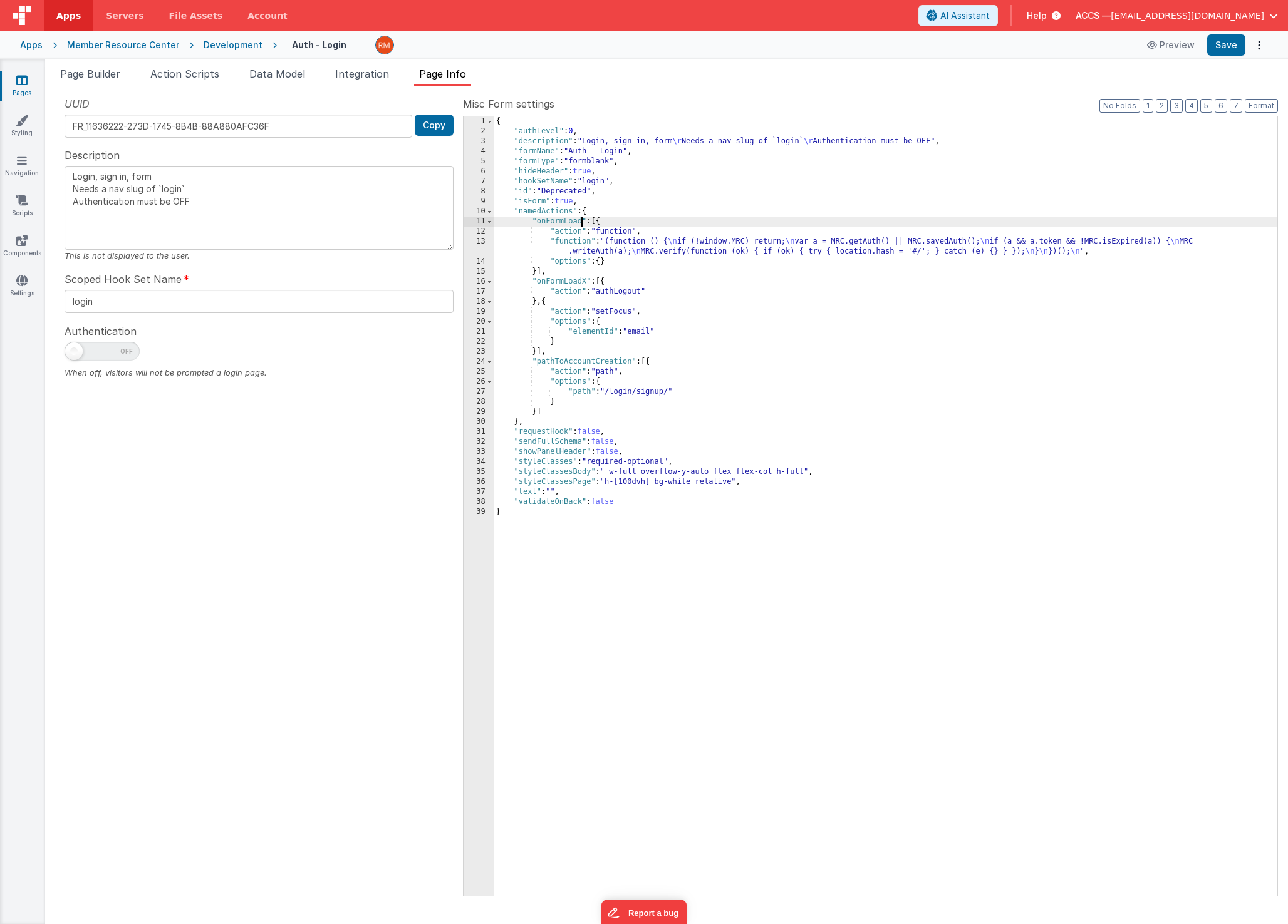
click at [581, 221] on div "{ "authLevel" : 0 , "description" : "Login, sign in, form \r Needs a nav slug o…" at bounding box center [885, 516] width 784 height 800
type textarea "Login, sign in, form Needs a nav slug of `login` Authentication must be OFF"
click at [1221, 45] on button "Save" at bounding box center [1227, 45] width 38 height 21
click at [583, 235] on div "{ "authLevel" : 0 , "description" : "Login, sign in, form \r Needs a nav slug o…" at bounding box center [885, 516] width 784 height 800
click at [586, 221] on div "{ "authLevel" : 0 , "description" : "Login, sign in, form \r Needs a nav slug o…" at bounding box center [885, 516] width 784 height 800
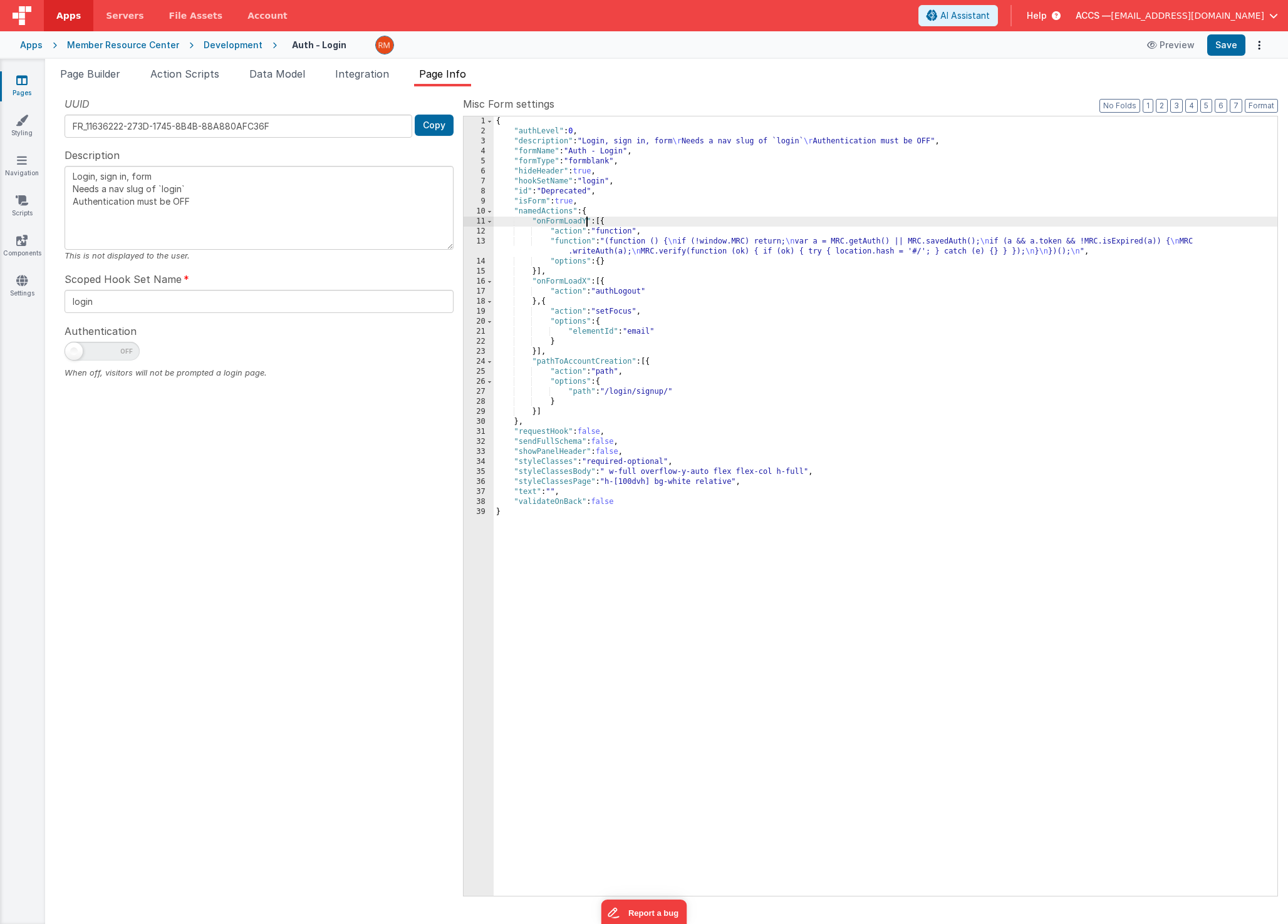
type textarea "Login, sign in, form Needs a nav slug of `login` Authentication must be OFF"
click at [1220, 47] on button "Save" at bounding box center [1227, 45] width 38 height 21
